Goal: Task Accomplishment & Management: Use online tool/utility

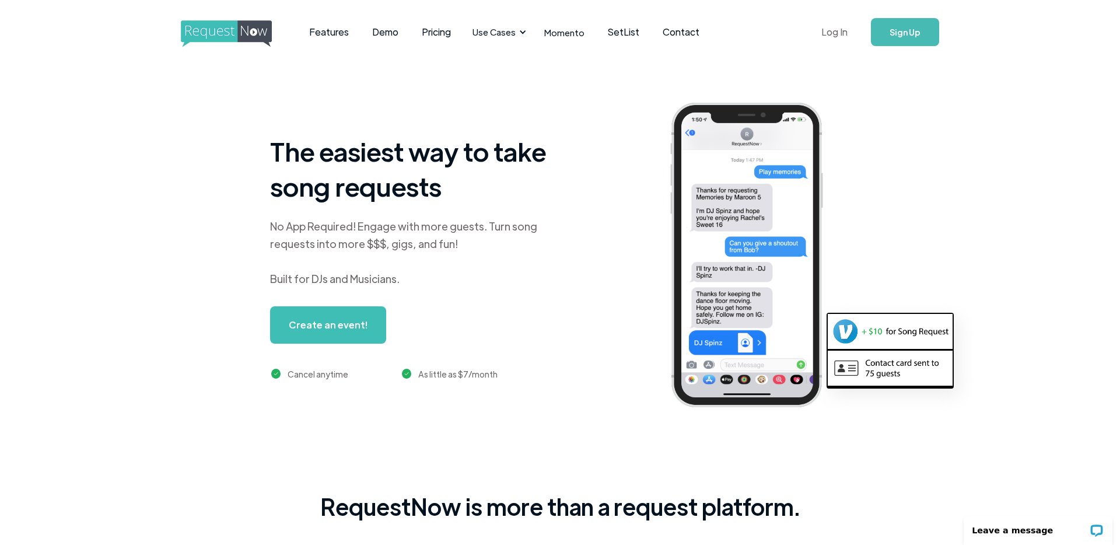
click at [833, 30] on link "Log In" at bounding box center [834, 32] width 50 height 41
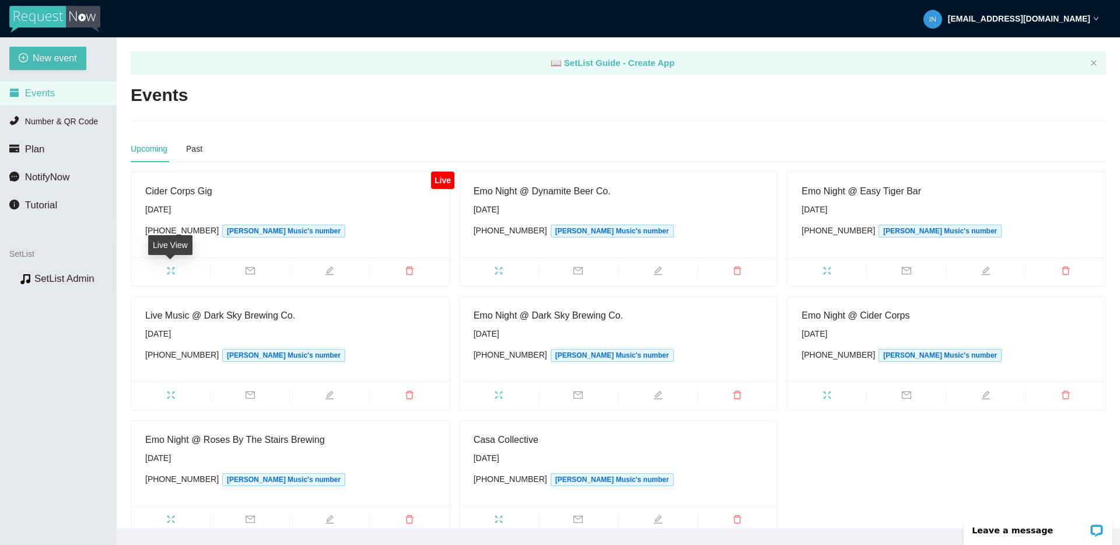
click at [173, 268] on icon "fullscreen" at bounding box center [171, 271] width 8 height 8
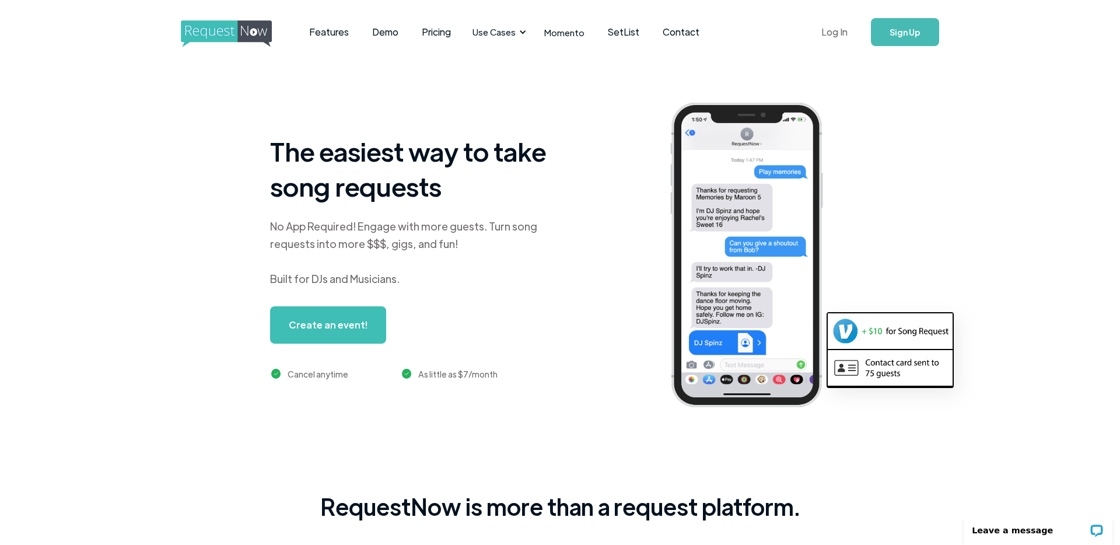
click at [840, 31] on link "Log In" at bounding box center [834, 32] width 50 height 41
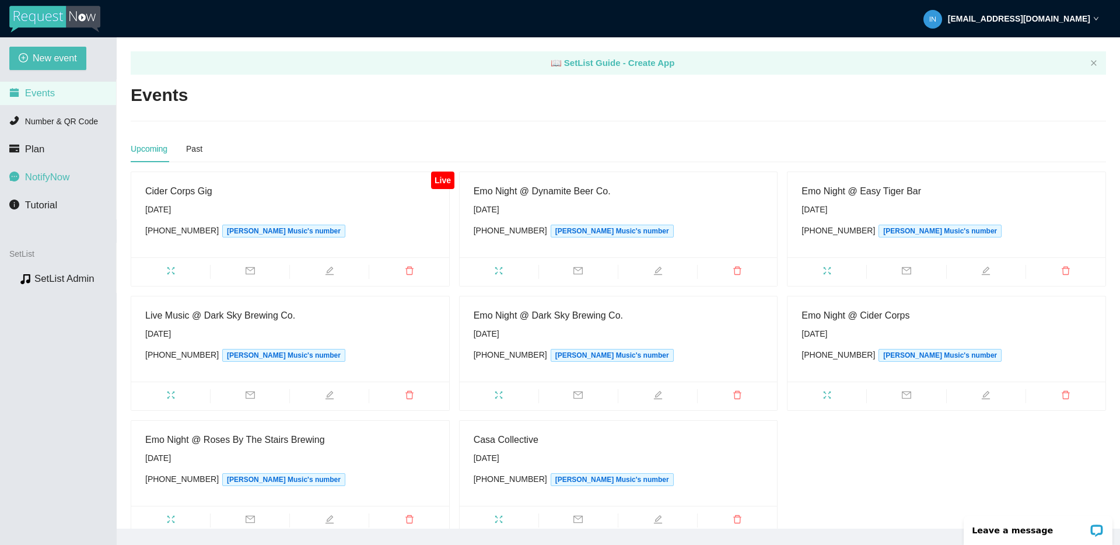
click at [36, 177] on span "NotifyNow" at bounding box center [47, 176] width 44 height 11
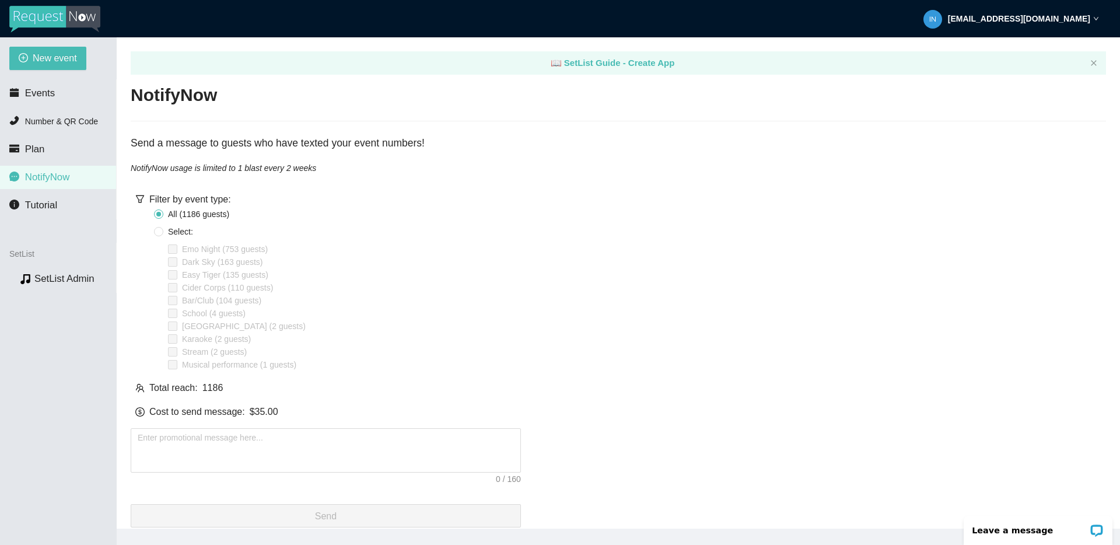
click at [160, 236] on label "Select:" at bounding box center [176, 231] width 44 height 13
click at [160, 236] on input "Select:" at bounding box center [158, 231] width 9 height 9
radio input "true"
radio input "false"
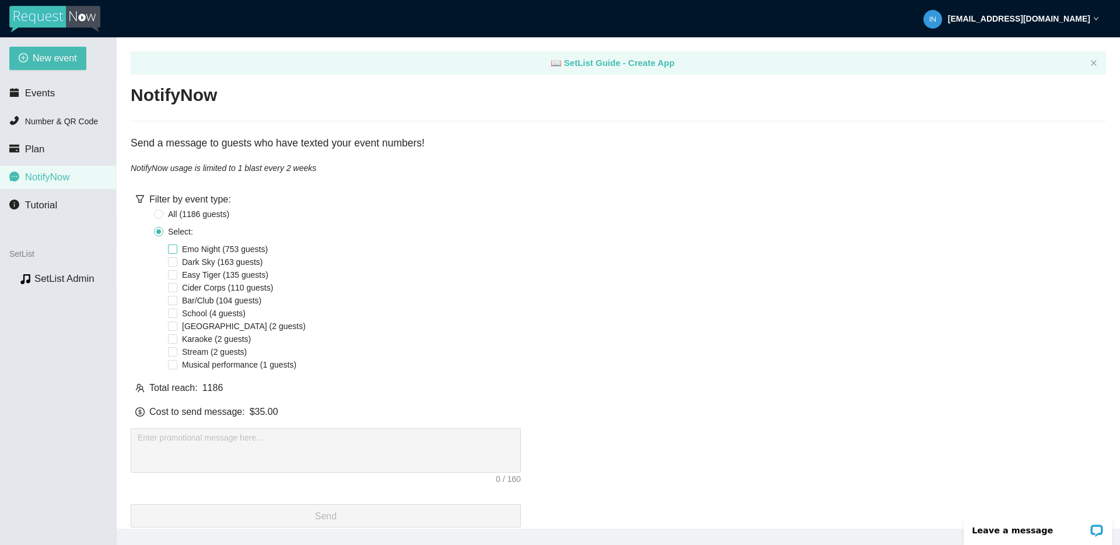
drag, startPoint x: 176, startPoint y: 246, endPoint x: 180, endPoint y: 251, distance: 6.6
click at [176, 246] on input "Emo Night (753 guests)" at bounding box center [172, 248] width 9 height 9
checkbox input "true"
click at [267, 438] on textarea at bounding box center [326, 450] width 390 height 44
paste textarea "Phoenix’s all-request Emo Night hits Dynamite Beer Co. Uptown this Sat! 5-8pm •…"
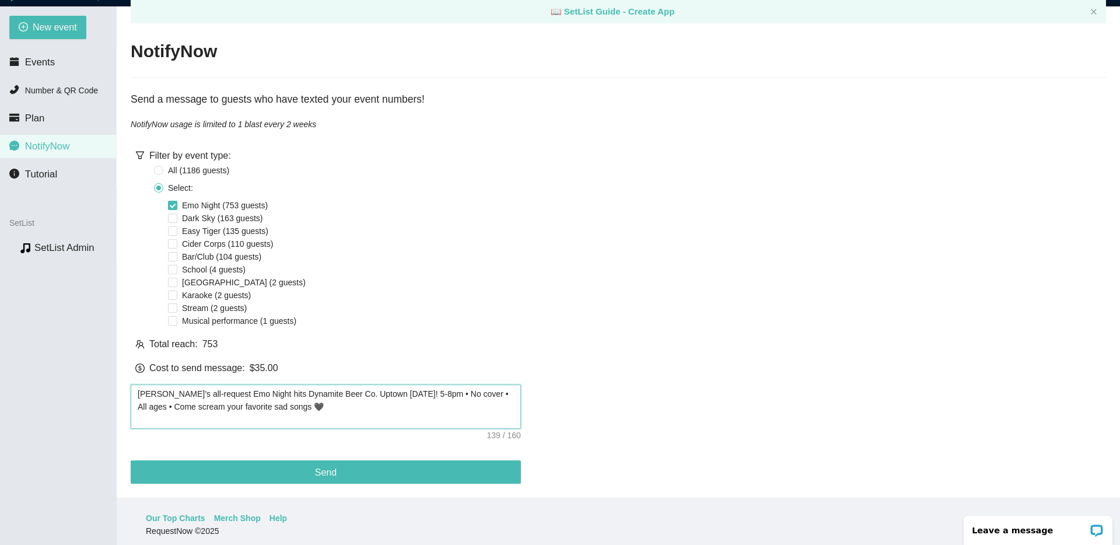
scroll to position [37, 0]
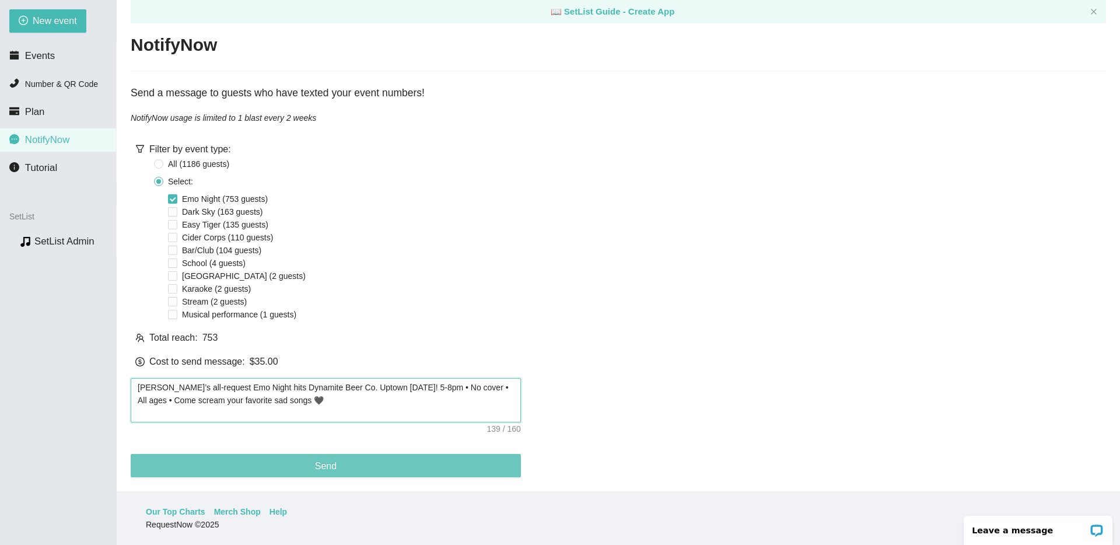
type textarea "Phoenix’s all-request Emo Night hits Dynamite Beer Co. Uptown this Sat! 5-8pm •…"
click at [339, 457] on button "Send" at bounding box center [326, 465] width 390 height 23
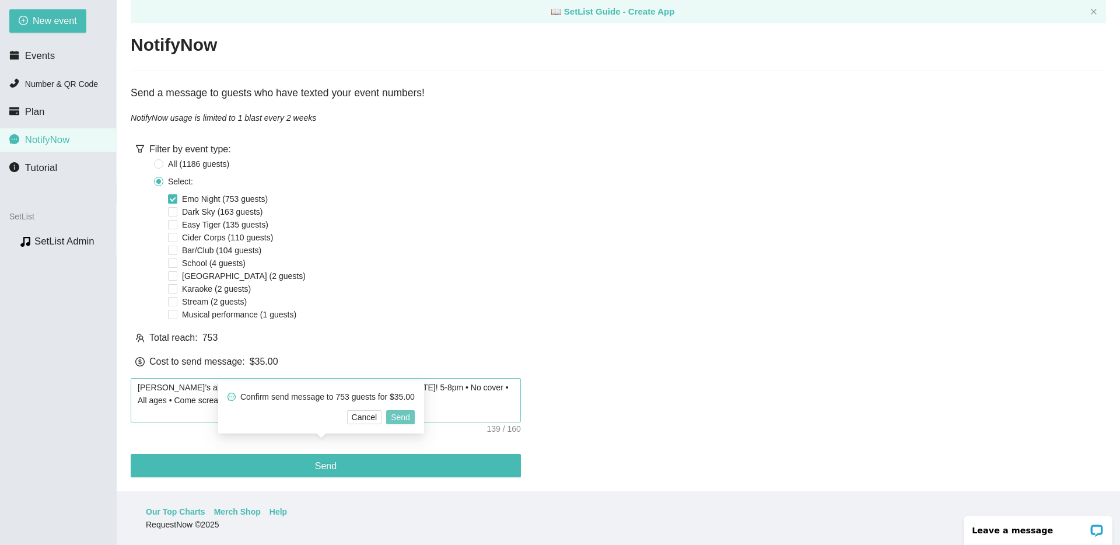
click at [410, 411] on span "Send" at bounding box center [400, 417] width 19 height 13
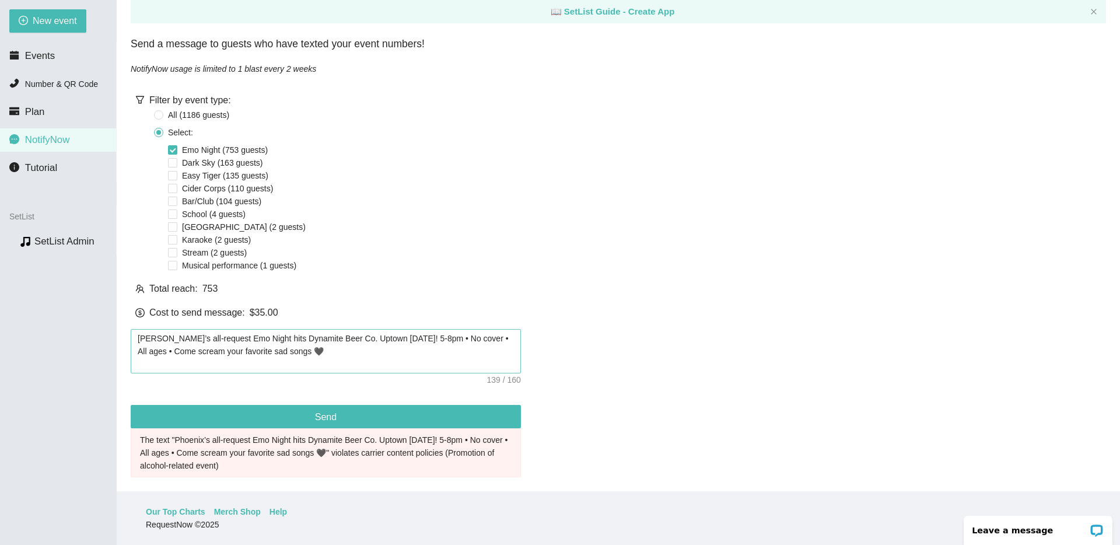
scroll to position [71, 0]
click at [347, 339] on textarea "Phoenix’s all-request Emo Night hits Dynamite Beer Co. Uptown this Sat! 5-8pm •…" at bounding box center [326, 351] width 390 height 44
drag, startPoint x: 329, startPoint y: 331, endPoint x: 345, endPoint y: 333, distance: 16.4
click at [329, 331] on textarea "Phoenix’s all-request Emo Night hits Dynamite Beer Co. Uptown this Sat! 5-8pm •…" at bounding box center [326, 351] width 390 height 44
type textarea "Phoenix’s all-request Emo Night hits Dynamite Bee Co. Uptown this Sat! 5-8pm • …"
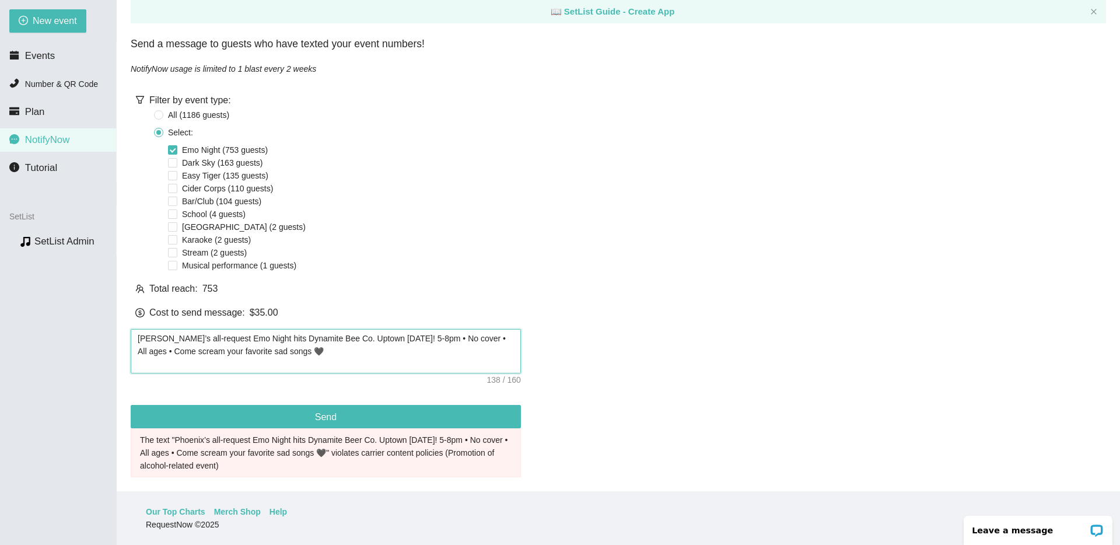
type textarea "Phoenix’s all-request Emo Night hits Dynamite Be Co. Uptown this Sat! 5-8pm • N…"
type textarea "Phoenix’s all-request Emo Night hits Dynamite B Co. Uptown this Sat! 5-8pm • No…"
type textarea "Phoenix’s all-request Emo Night hits Dynamite Co. Uptown this Sat! 5-8pm • No c…"
type textarea "Phoenix’s all-request Emo Night hits Dynamite Co Uptown this Sat! 5-8pm • No co…"
type textarea "Phoenix’s all-request Emo Night hits Dynamite C Uptown this Sat! 5-8pm • No cov…"
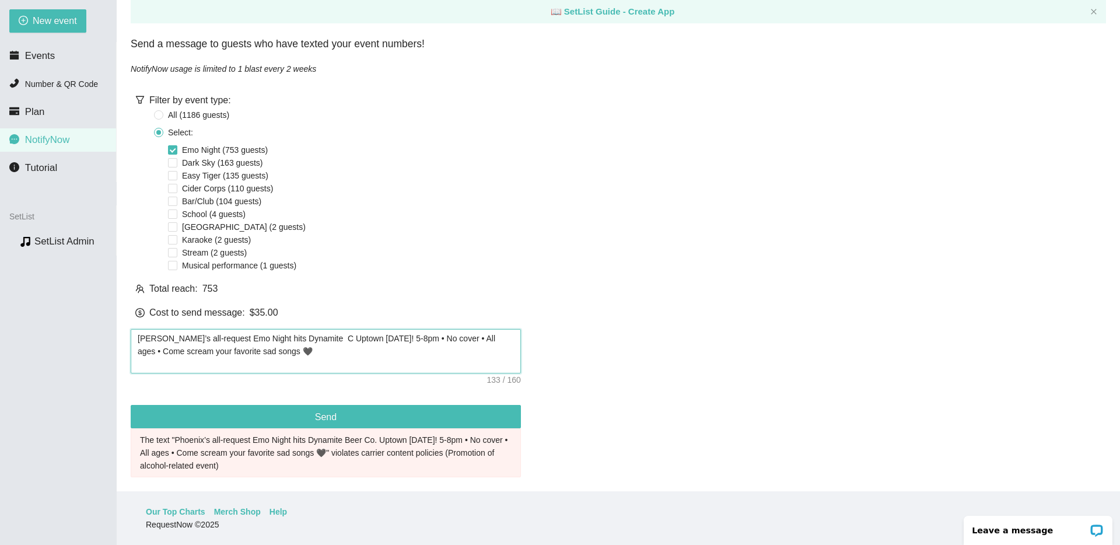
type textarea "Phoenix’s all-request Emo Night hits Dynamite Uptown this Sat! 5-8pm • No cover…"
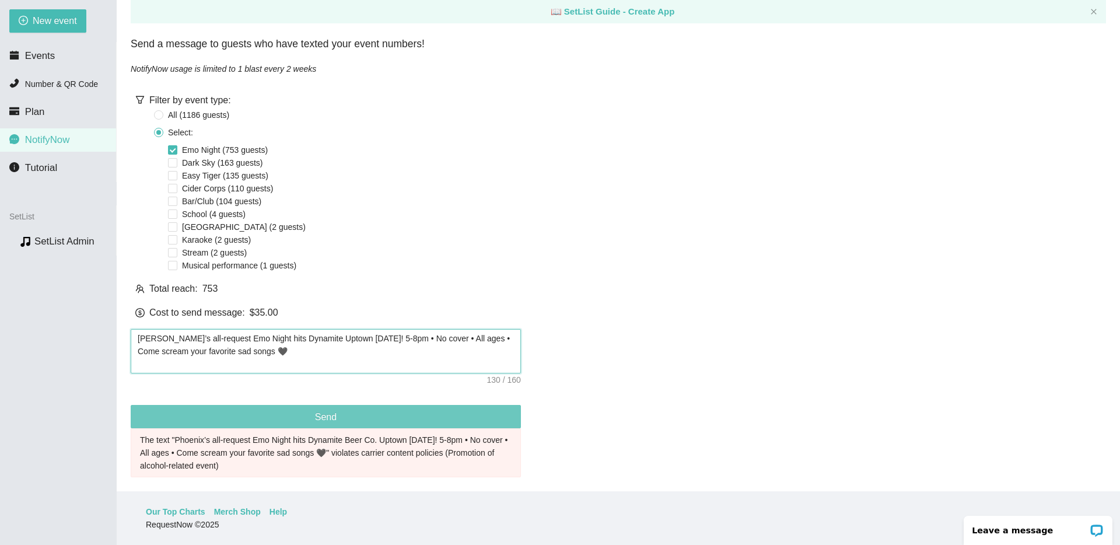
type textarea "Phoenix’s all-request Emo Night hits Dynamite Uptown this Sat! 5-8pm • No cover…"
click at [332, 409] on span "Send" at bounding box center [326, 416] width 22 height 15
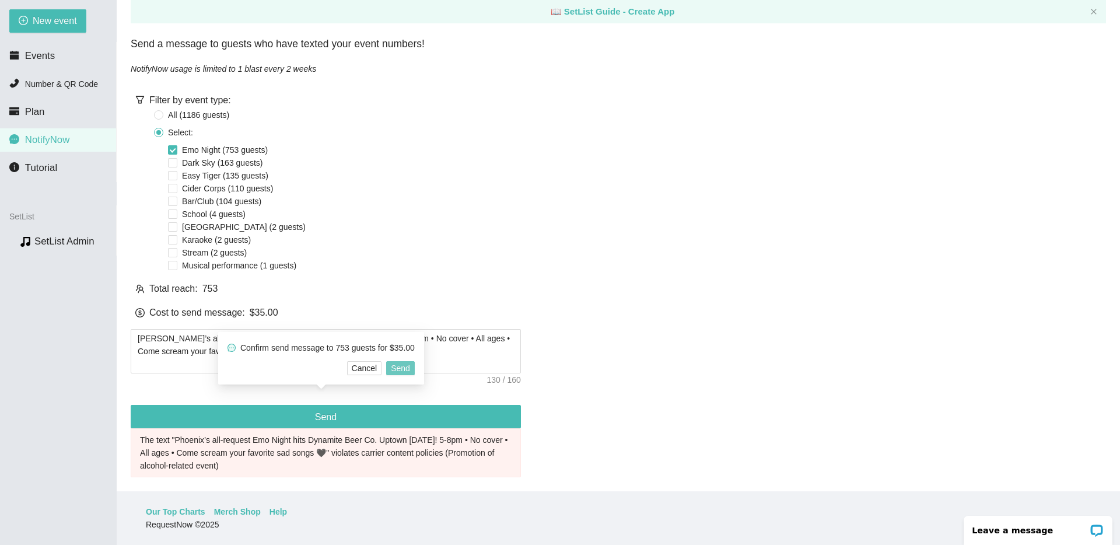
click at [404, 367] on span "Send" at bounding box center [400, 368] width 19 height 13
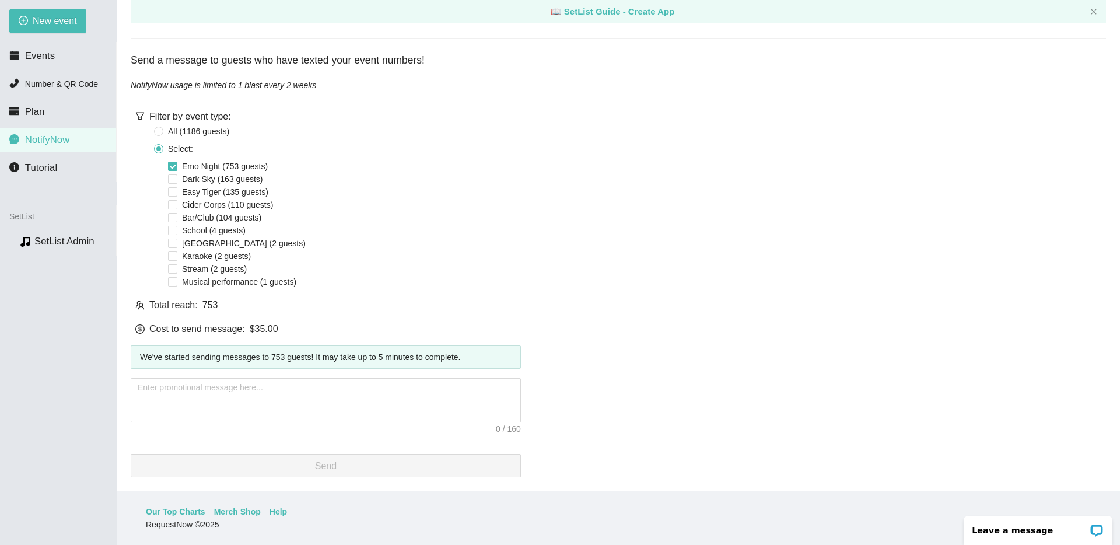
scroll to position [55, 0]
click at [54, 65] on li "Events" at bounding box center [58, 55] width 116 height 23
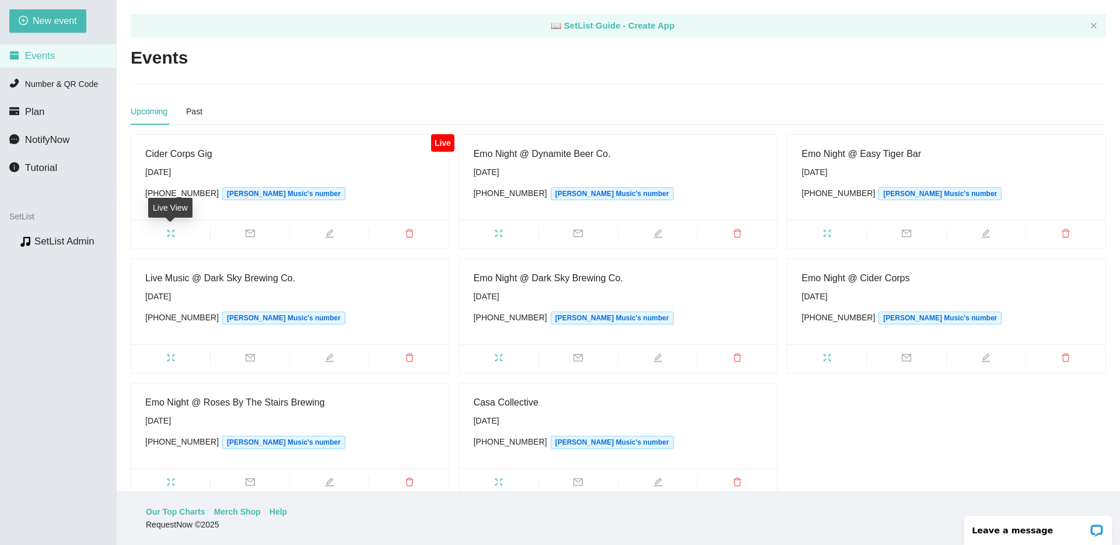
click at [173, 234] on icon "fullscreen" at bounding box center [170, 233] width 9 height 9
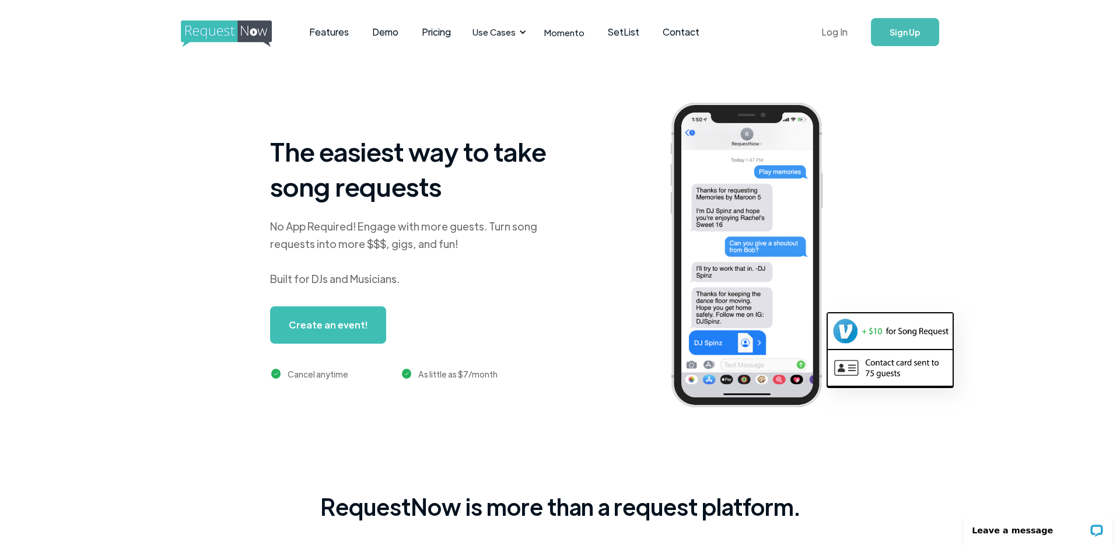
click at [841, 33] on link "Log In" at bounding box center [834, 32] width 50 height 41
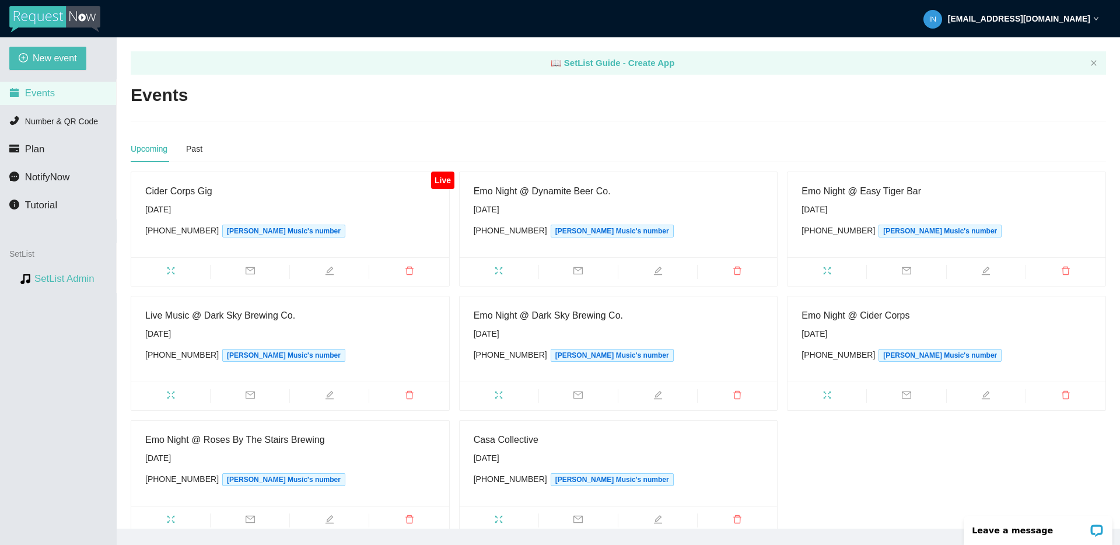
click at [55, 275] on link "SetList Admin" at bounding box center [64, 278] width 60 height 11
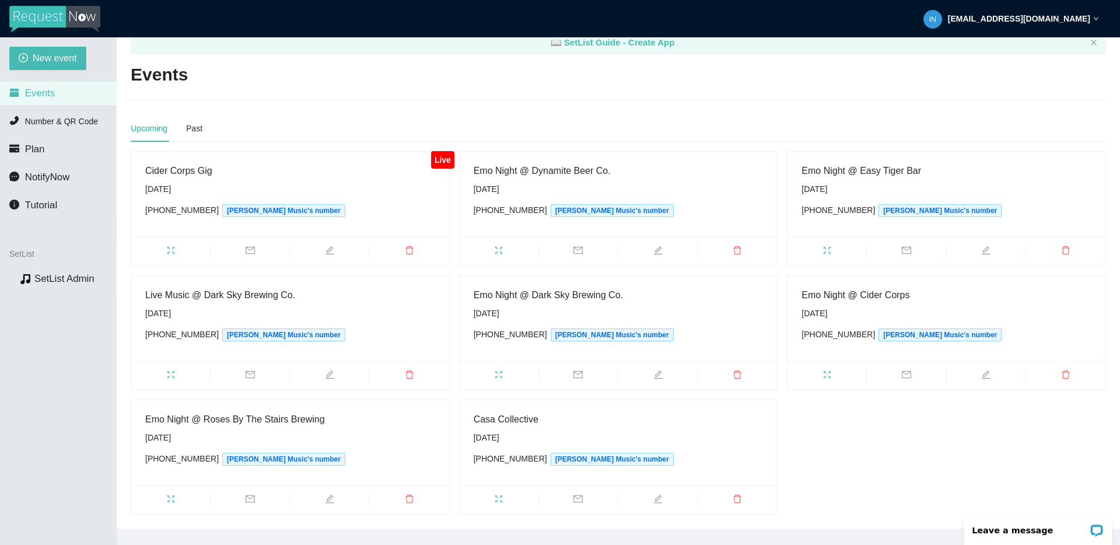
scroll to position [28, 0]
